Goal: Task Accomplishment & Management: Use online tool/utility

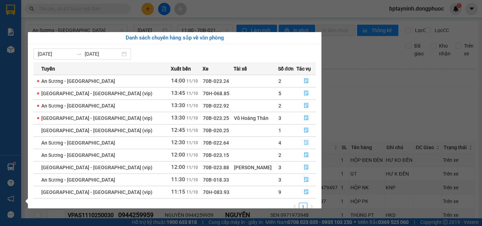
scroll to position [71, 0]
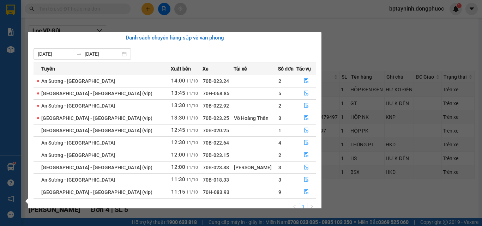
click at [379, 52] on section "Kết quả tìm kiếm ( 0 ) Bộ lọc No Data bptayninh.dongphuoc 1 Báo cáo Mẫu 1: Báo …" at bounding box center [241, 113] width 482 height 226
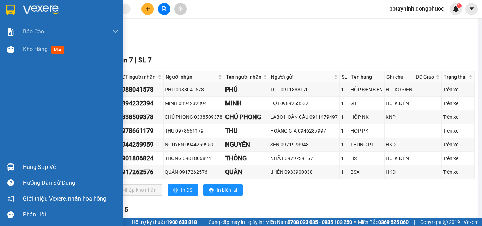
click at [38, 171] on div "Hàng sắp về" at bounding box center [70, 167] width 95 height 11
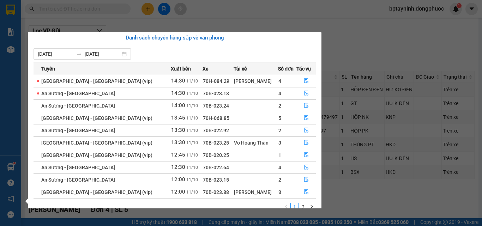
scroll to position [11, 0]
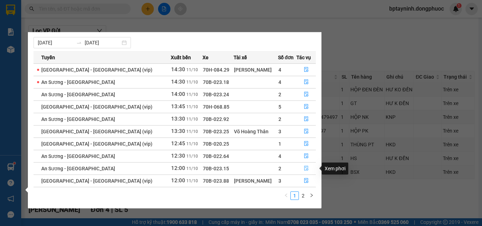
drag, startPoint x: 305, startPoint y: 169, endPoint x: 299, endPoint y: 169, distance: 6.0
click at [305, 170] on icon "file-done" at bounding box center [306, 168] width 5 height 5
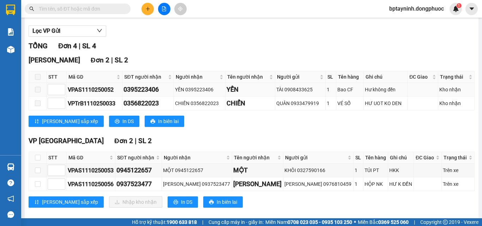
scroll to position [86, 0]
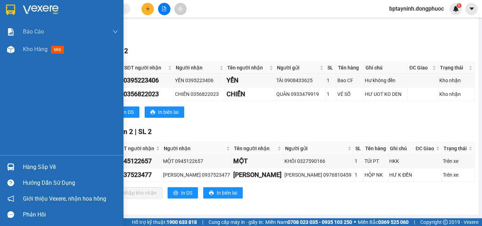
click at [44, 165] on div "Hàng sắp về" at bounding box center [70, 167] width 95 height 11
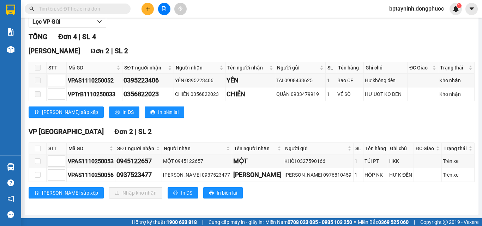
click at [385, 201] on section "Kết quả tìm kiếm ( 0 ) Bộ lọc No Data bptayninh.dongphuoc 1 Báo cáo Mẫu 1: Báo …" at bounding box center [241, 113] width 482 height 226
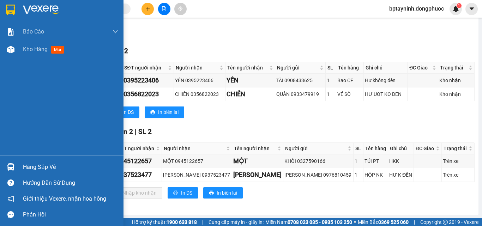
drag, startPoint x: 25, startPoint y: 165, endPoint x: 38, endPoint y: 166, distance: 12.4
click at [28, 168] on div "Hàng sắp về" at bounding box center [70, 167] width 95 height 11
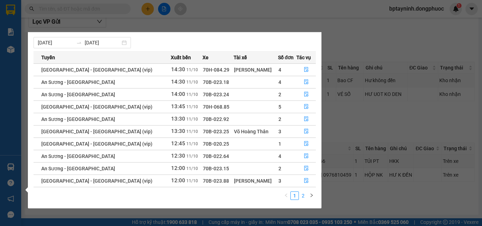
click at [303, 196] on link "2" at bounding box center [303, 196] width 8 height 8
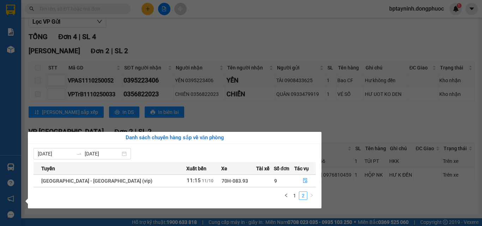
scroll to position [0, 0]
click at [294, 196] on link "1" at bounding box center [295, 196] width 8 height 8
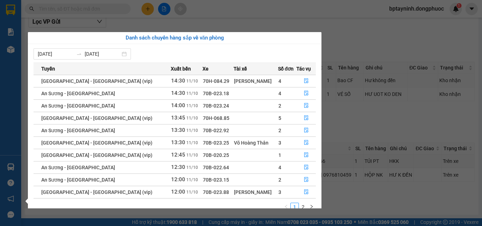
drag, startPoint x: 369, startPoint y: 19, endPoint x: 231, endPoint y: 80, distance: 151.0
click at [367, 24] on section "Kết quả tìm kiếm ( 0 ) Bộ lọc No Data bptayninh.dongphuoc 1 Báo cáo Mẫu 1: Báo …" at bounding box center [241, 113] width 482 height 226
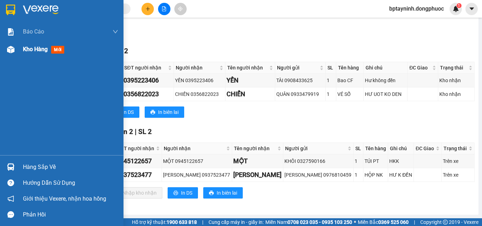
click at [40, 48] on span "Kho hàng" at bounding box center [35, 49] width 25 height 7
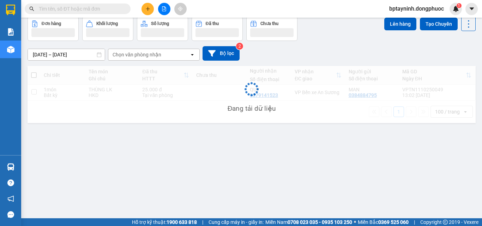
scroll to position [32, 0]
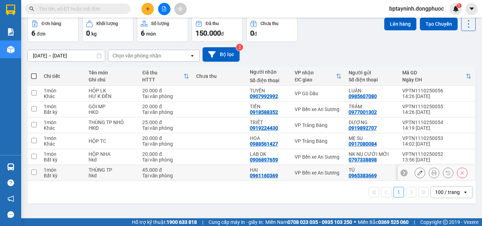
click at [325, 170] on div "VP Bến xe An Sương" at bounding box center [318, 173] width 47 height 6
checkbox input "true"
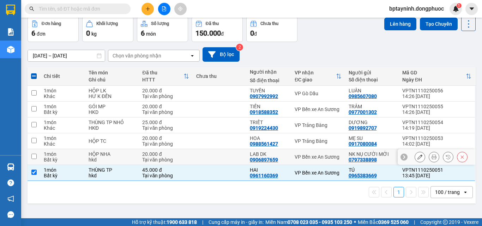
click at [325, 153] on td "VP Bến xe An Sương" at bounding box center [318, 157] width 54 height 16
checkbox input "true"
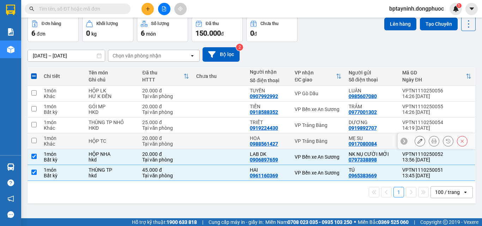
click at [316, 136] on td "VP Trảng Bàng" at bounding box center [318, 141] width 54 height 16
checkbox input "true"
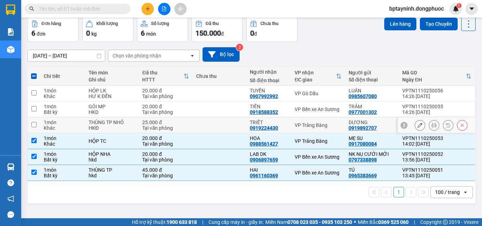
click at [315, 121] on td "VP Trảng Bàng" at bounding box center [318, 126] width 54 height 16
checkbox input "true"
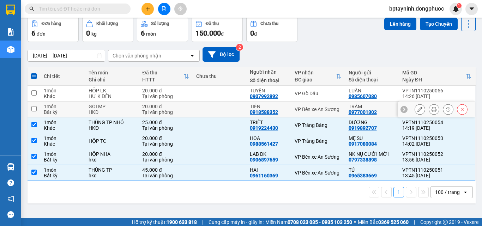
click at [312, 107] on div "VP Bến xe An Sương" at bounding box center [318, 110] width 47 height 6
checkbox input "true"
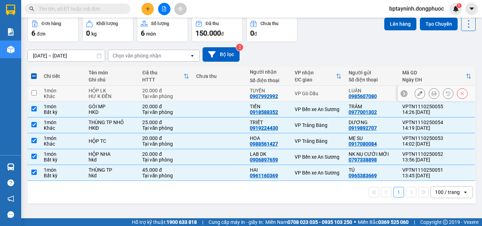
click at [307, 93] on div "VP Gò Dầu" at bounding box center [318, 94] width 47 height 6
checkbox input "true"
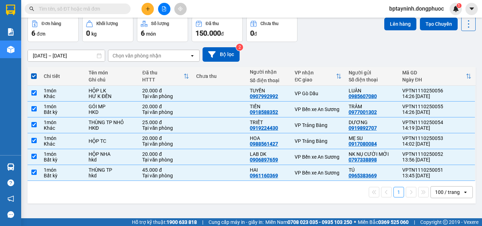
scroll to position [0, 0]
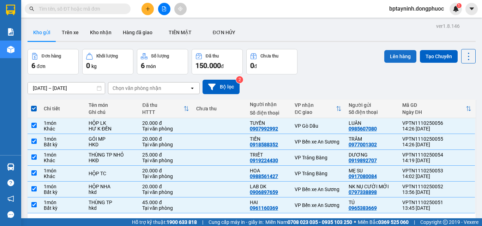
drag, startPoint x: 406, startPoint y: 48, endPoint x: 403, endPoint y: 54, distance: 6.6
click at [403, 54] on div "ver 1.8.146 Kho gửi Trên xe Kho nhận Hàng đã giao TIỀN MẶT ĐƠN HỦY Đơn hàng 6…" at bounding box center [252, 134] width 454 height 226
click at [403, 54] on button "Lên hàng" at bounding box center [400, 56] width 32 height 13
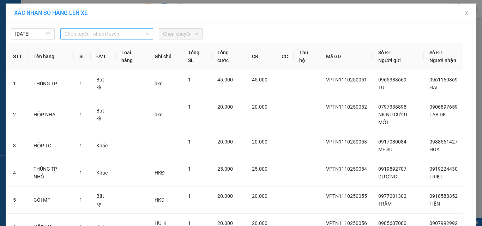
click at [110, 36] on span "Chọn tuyến - nhóm tuyến" at bounding box center [107, 34] width 84 height 11
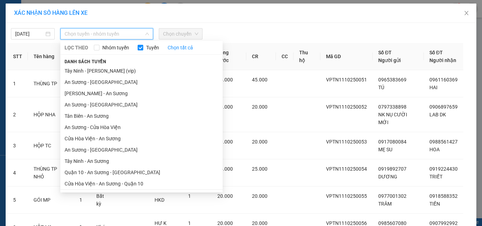
scroll to position [59, 0]
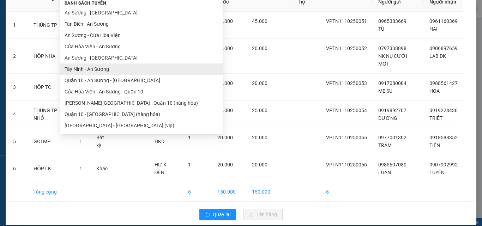
click at [83, 70] on ul "[GEOGRAPHIC_DATA] (vip) An Sương - Châu [GEOGRAPHIC_DATA] - An Sương An Sương -…" at bounding box center [141, 69] width 162 height 125
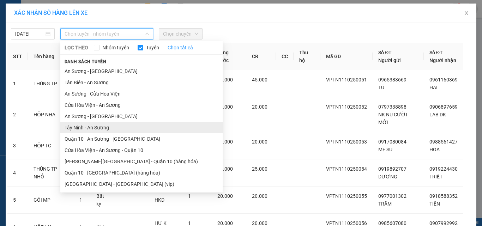
click at [83, 130] on li "Tây Ninh - An Sương" at bounding box center [141, 127] width 162 height 11
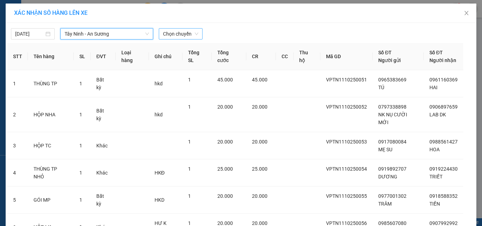
drag, startPoint x: 187, startPoint y: 30, endPoint x: 187, endPoint y: 34, distance: 3.5
click at [188, 30] on span "Chọn chuyến" at bounding box center [180, 34] width 35 height 11
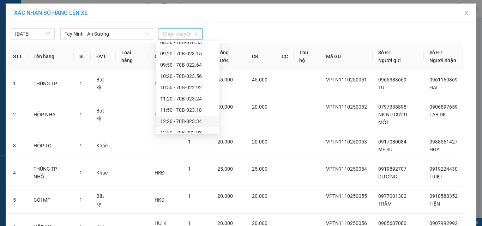
scroll to position [260, 0]
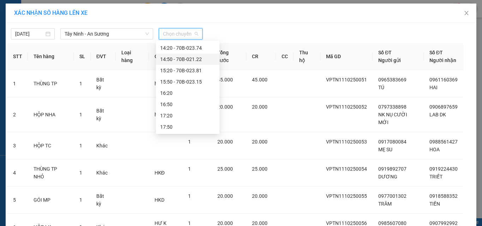
click at [191, 56] on div "14:50 - 70B-021.22" at bounding box center [187, 59] width 55 height 8
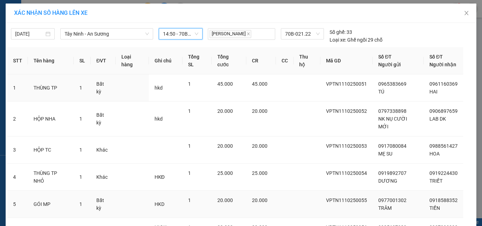
scroll to position [63, 0]
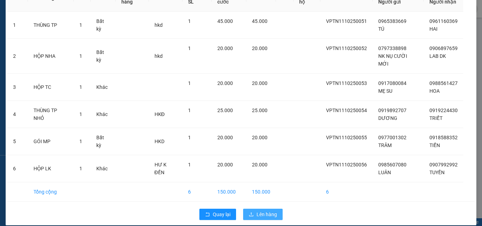
click at [251, 209] on button "Lên hàng" at bounding box center [263, 214] width 40 height 11
